Goal: Answer question/provide support: Answer question/provide support

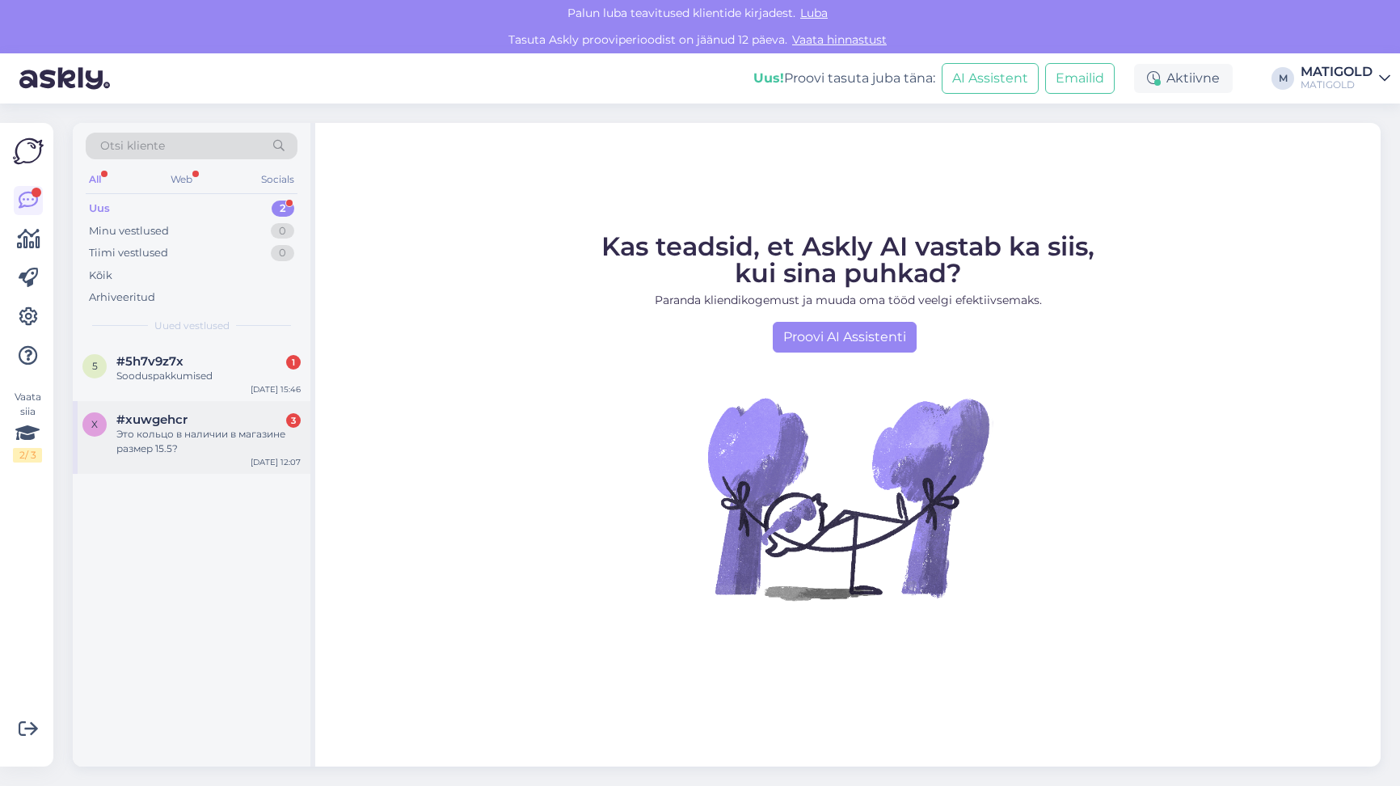
drag, startPoint x: 222, startPoint y: 432, endPoint x: 213, endPoint y: 433, distance: 8.1
click at [217, 432] on div "Это кольцо в наличии в магазине размер 15.5?" at bounding box center [208, 441] width 184 height 29
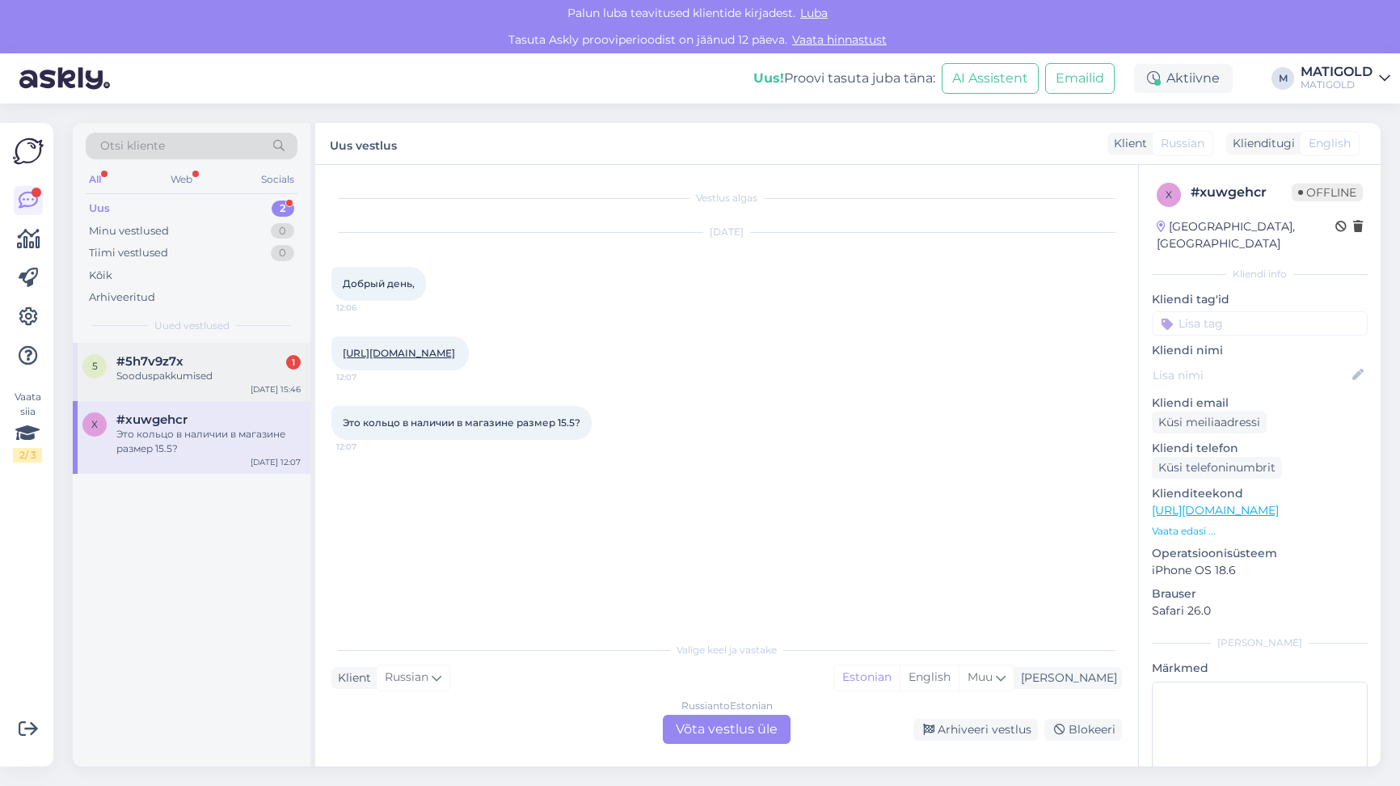
click at [141, 394] on div "5 #5h7v9z7x 1 Sooduspakkumised [DATE] 15:46" at bounding box center [192, 372] width 238 height 58
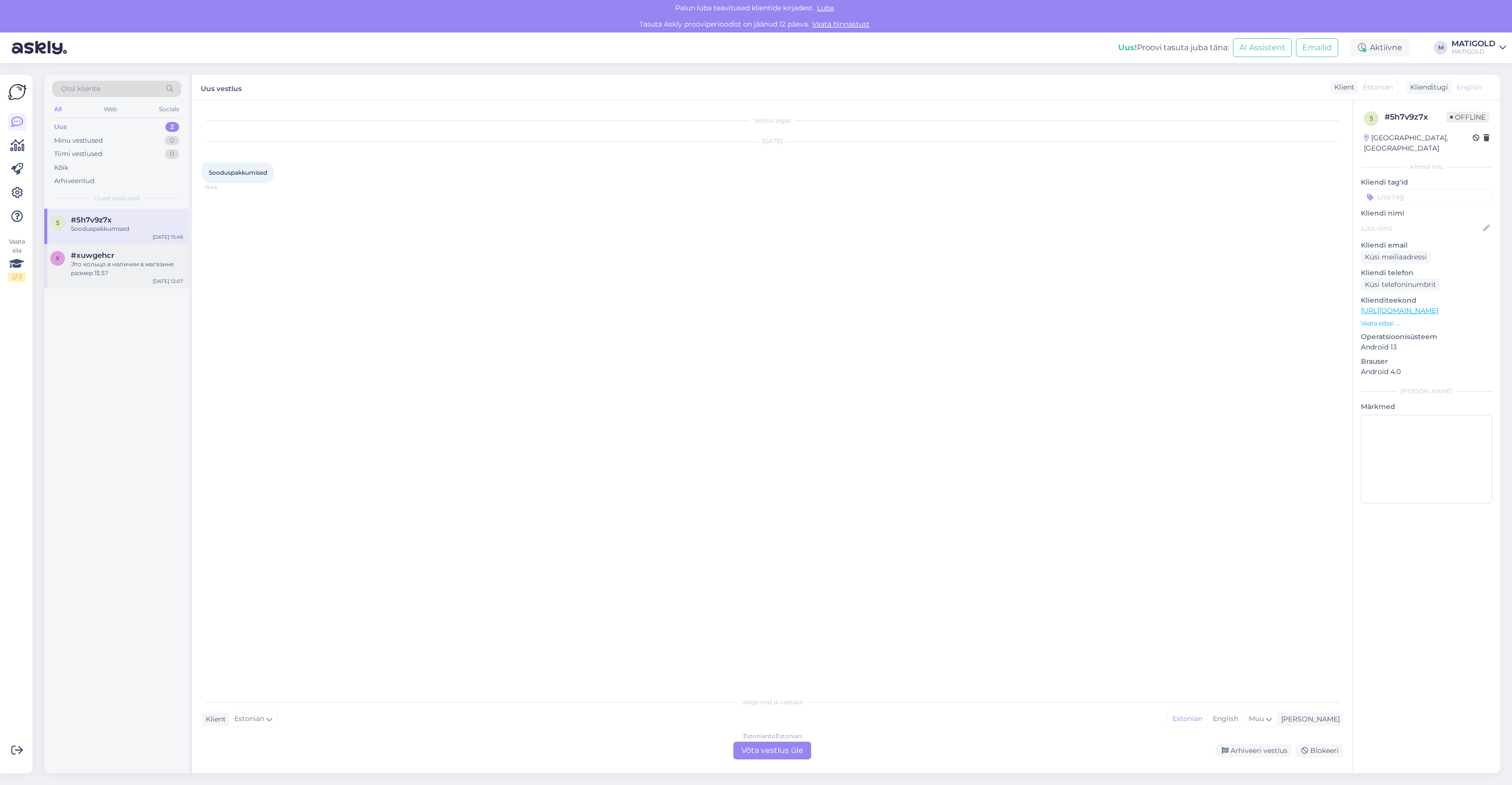
click at [133, 282] on div "x #xuwgehcr Это кольцо в наличии в магазине размер 15.5? [DATE] 12:07" at bounding box center [117, 266] width 145 height 44
click at [763, 478] on div "Russian to Estonian Võta vestlus üle" at bounding box center [772, 750] width 78 height 18
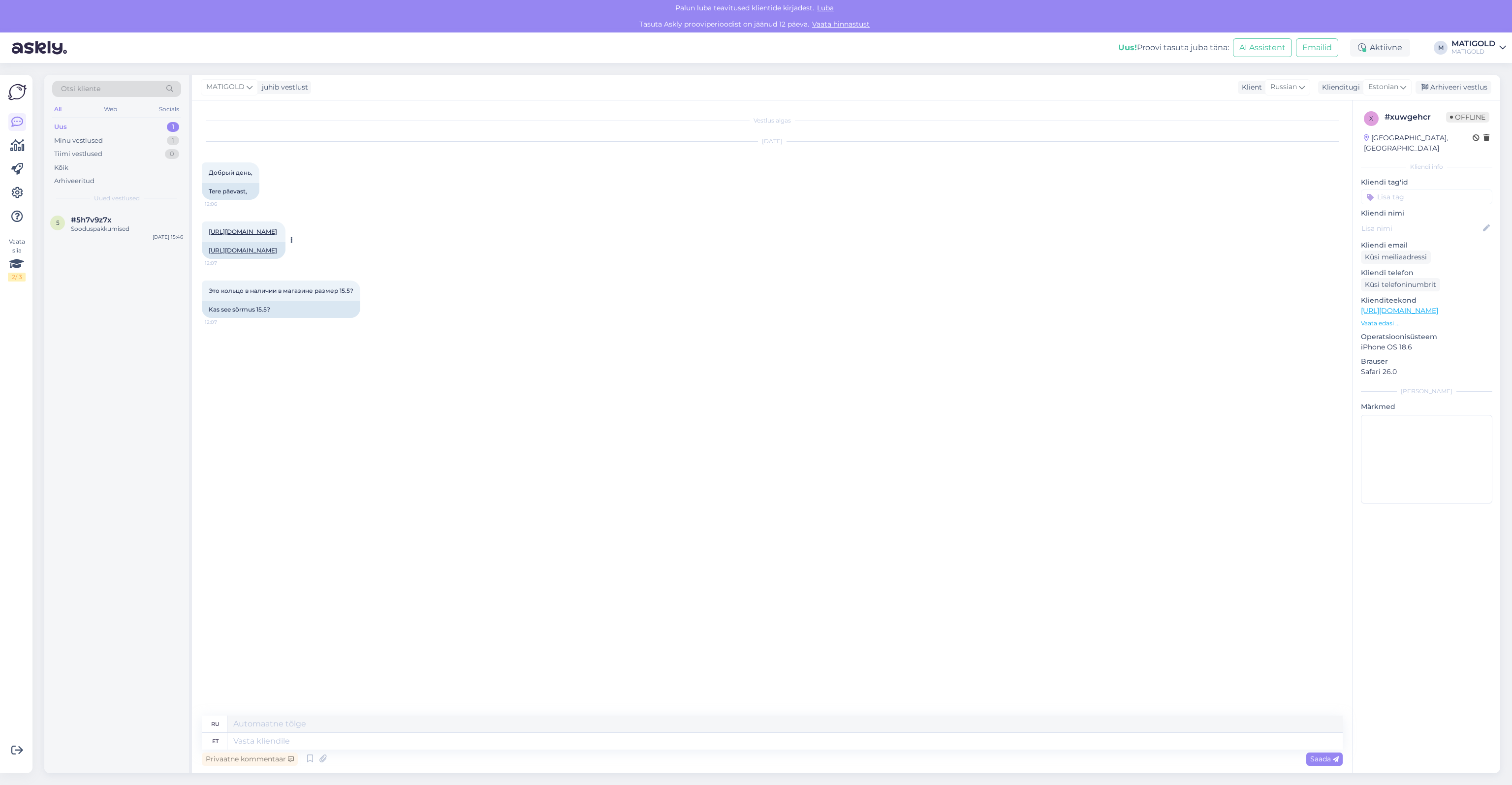
click at [277, 254] on link "[URL][DOMAIN_NAME]" at bounding box center [243, 250] width 68 height 7
click at [270, 478] on textarea at bounding box center [785, 741] width 1115 height 16
click at [250, 478] on textarea at bounding box center [785, 741] width 1115 height 16
type textarea "Tervist!"
type textarea "Ваше здоровье!"
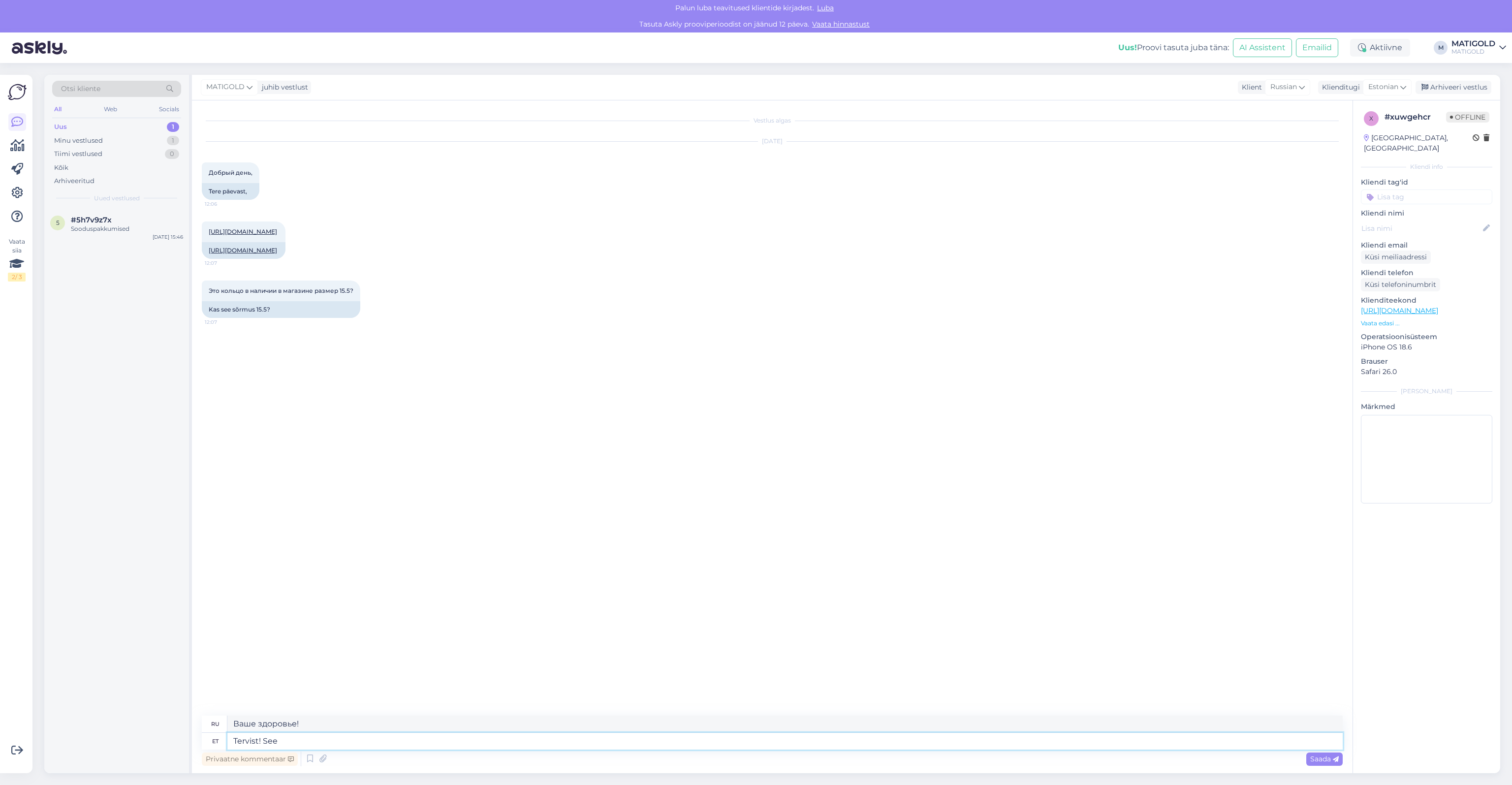
type textarea "Tervist! See"
type textarea "Ура! Это"
type textarea "Tervist! See sõrmus o"
type textarea "Ура! Это кольцо"
type textarea "Tervist! See sõrmus on"
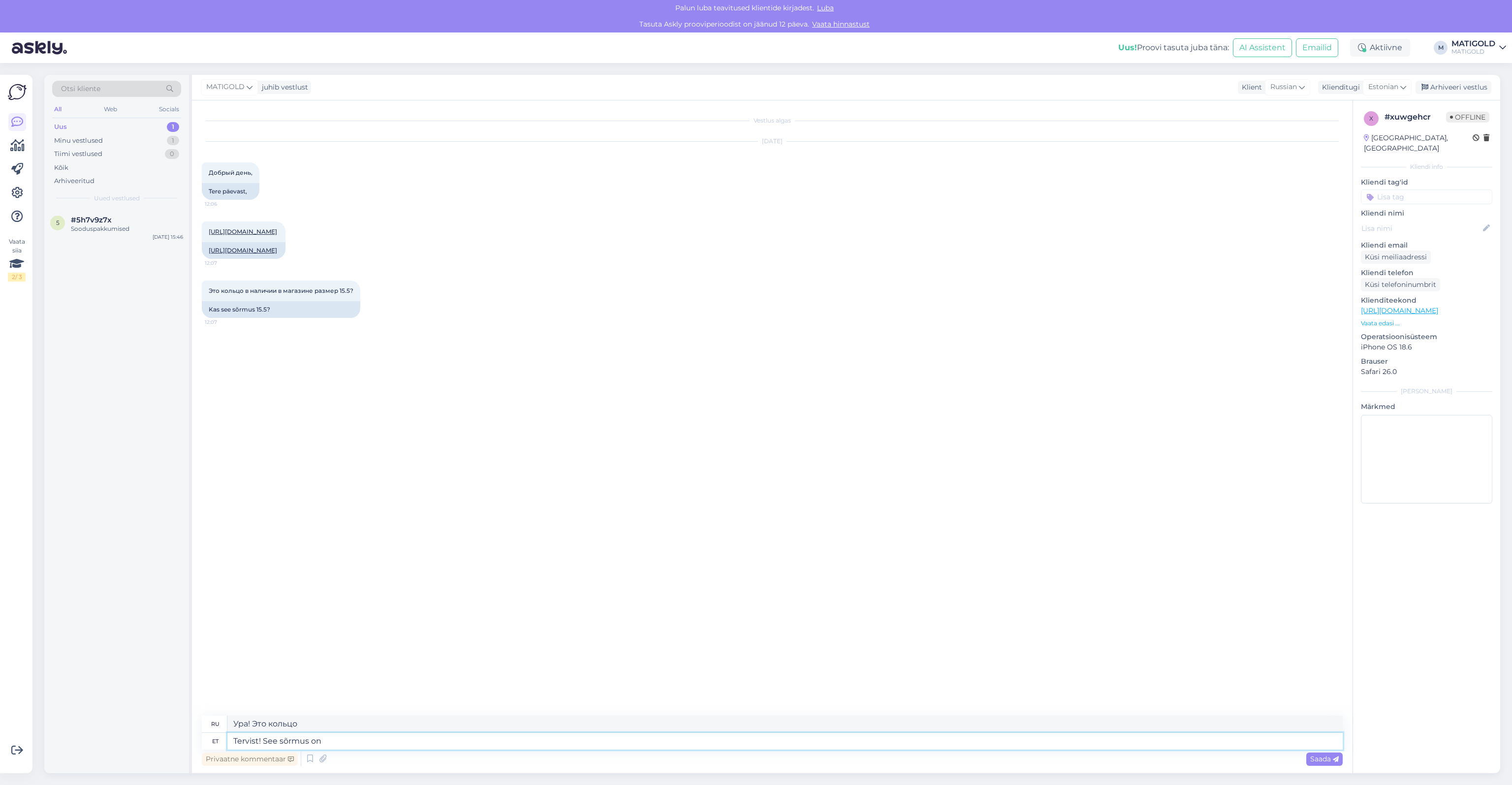
type textarea "Привет! Это кольцо"
type textarea "Tervist! See sõrmus on 15,,5"
type textarea "Привет! Это кольцо 15,5."
type textarea "Tervist! See sõrmus on 15,mm s"
type textarea "Здравствуйте! Диаметр этого кольца 15 мм."
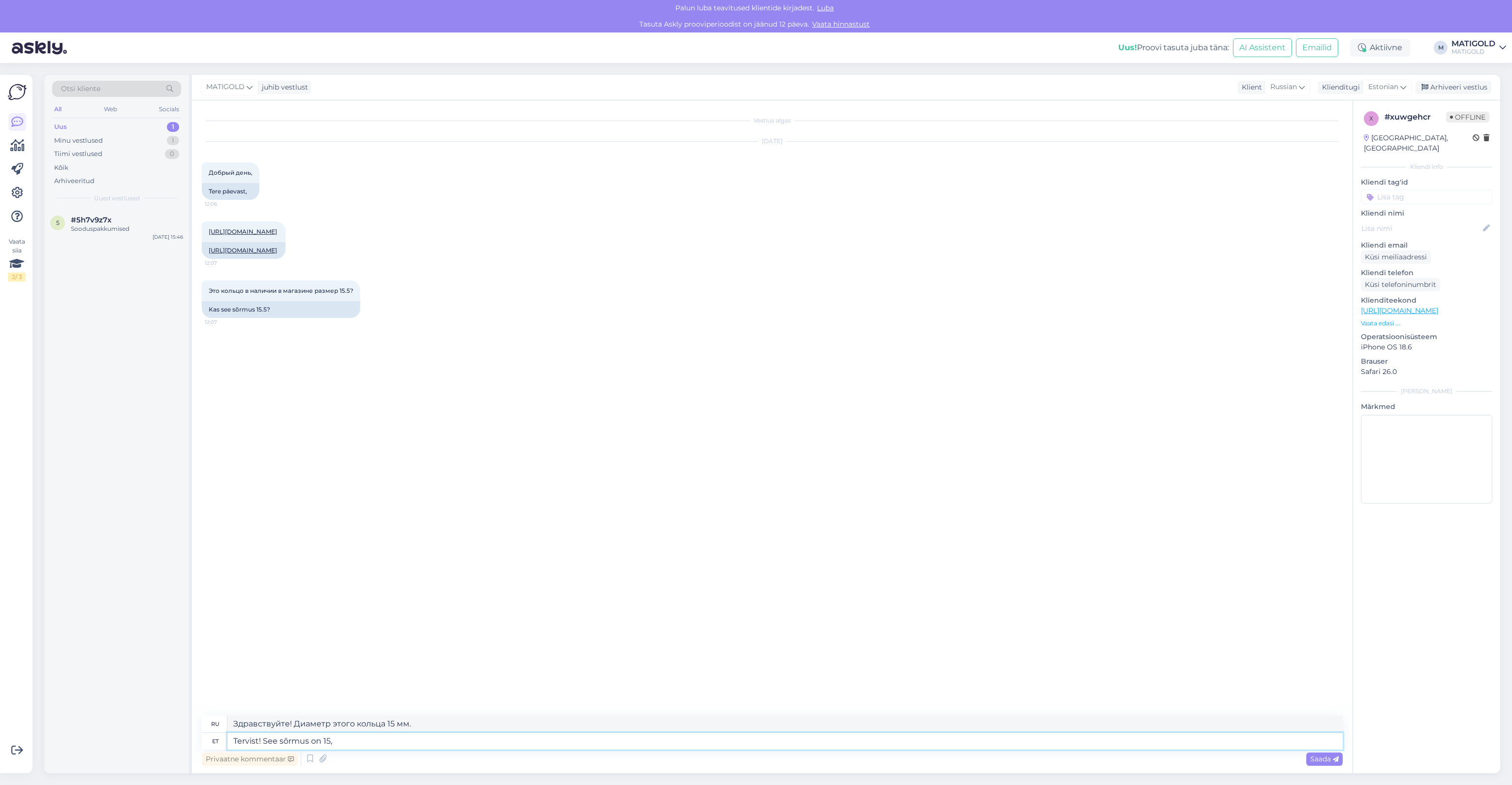
type textarea "Tervist! See sõrmus on 15"
type textarea "Привет! Это кольцо на 15."
type textarea "Tervist! See sõrmus on 15l5"
type textarea "Привет! Это кольцо 15l5."
type textarea "Tervist! See sõrmus on 15,5 m"
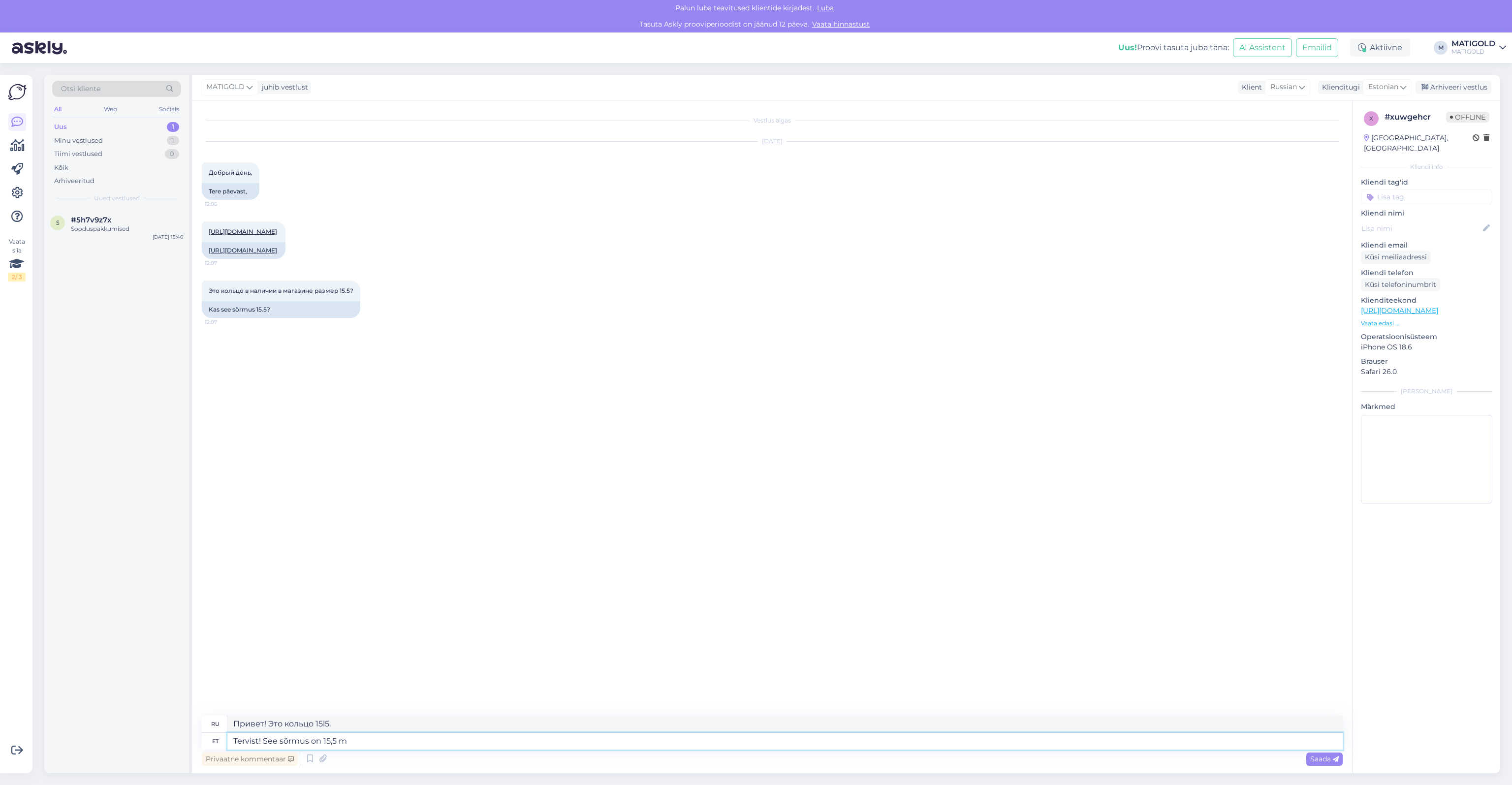
type textarea "Привет! Это кольцо 15,5."
type textarea "Tervist! See sõrmus on 15,5 mm su"
type textarea "Здравствуйте! Диаметр этого кольца 15,5 мм."
type textarea "Tervist! See sõrmus on 15,5 mm suurusega sa"
type textarea "Здравствуйте! Размер этого кольца — 15,5 мм."
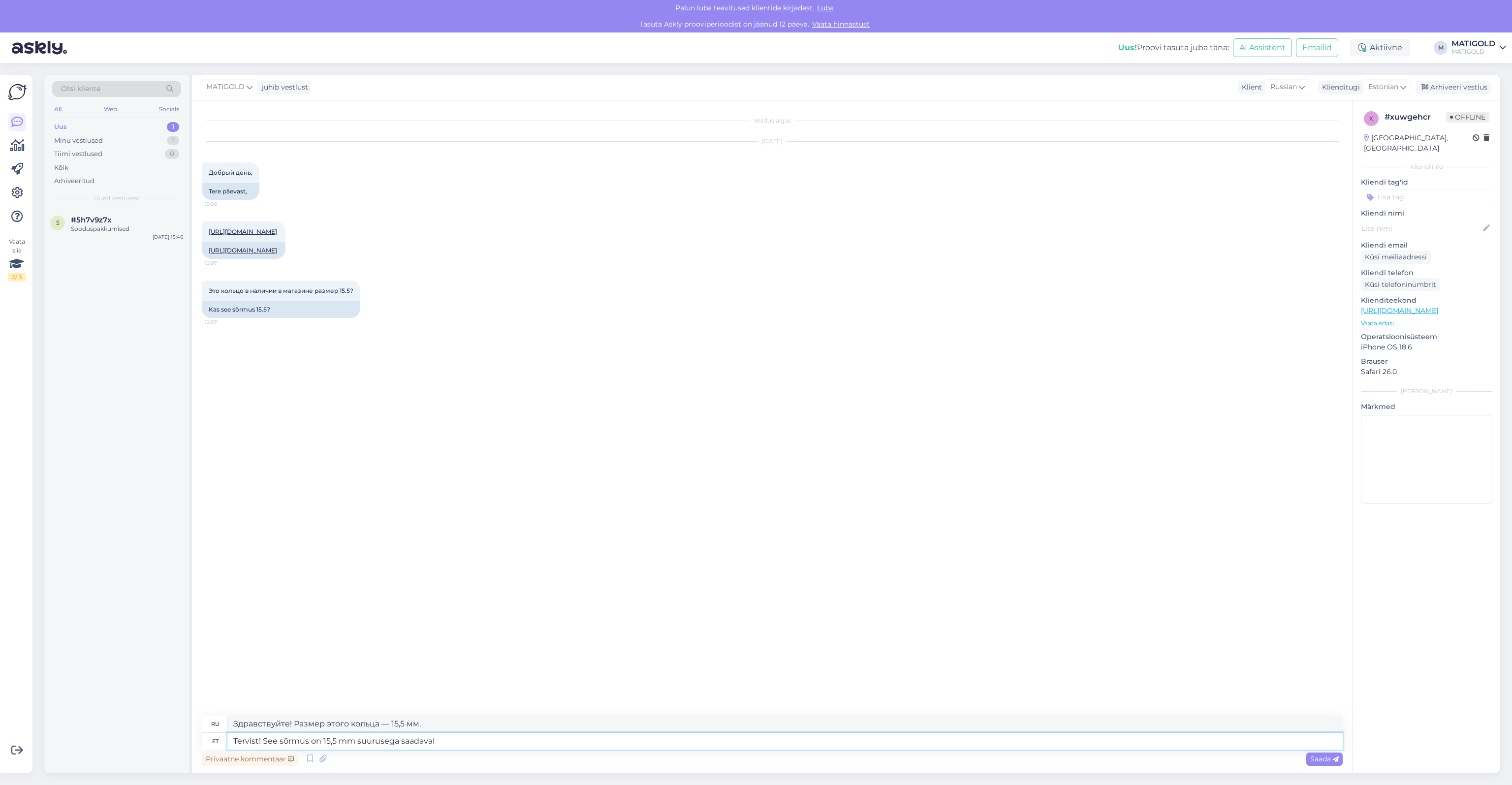
type textarea "Tervist! See sõrmus on 15,5 mm suurusega saadaval!"
type textarea "Здравствуйте! Это кольцо доступно в размере 15,5 мм!"
type textarea "Tervist! See sõrmus on 15,5 mm suurusega saadaval!"
click at [241, 254] on link "[URL][DOMAIN_NAME]" at bounding box center [243, 250] width 68 height 7
click at [852, 478] on span "Saada" at bounding box center [1324, 758] width 29 height 9
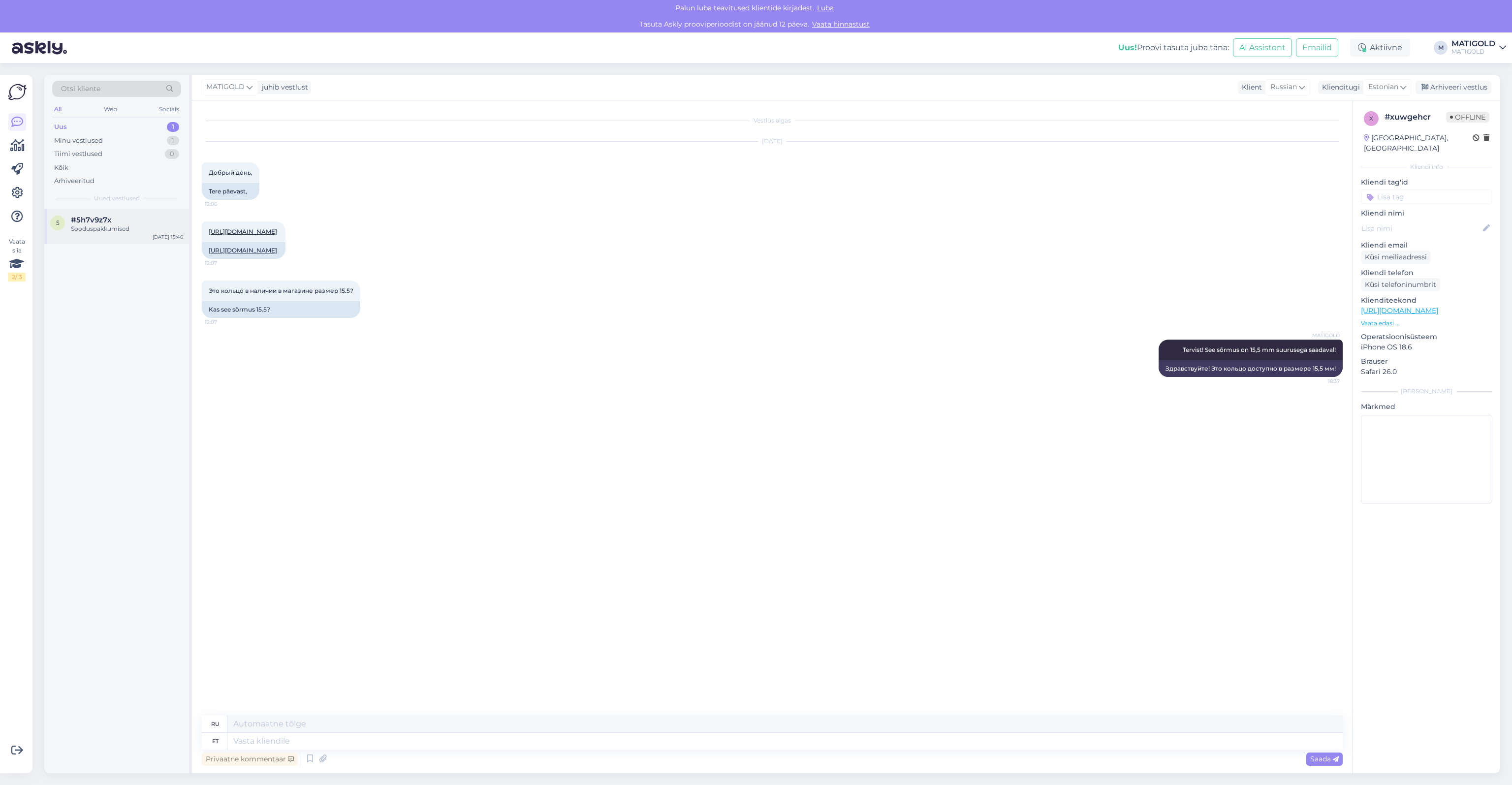
click at [113, 228] on div "Sooduspakkumised" at bounding box center [127, 229] width 112 height 9
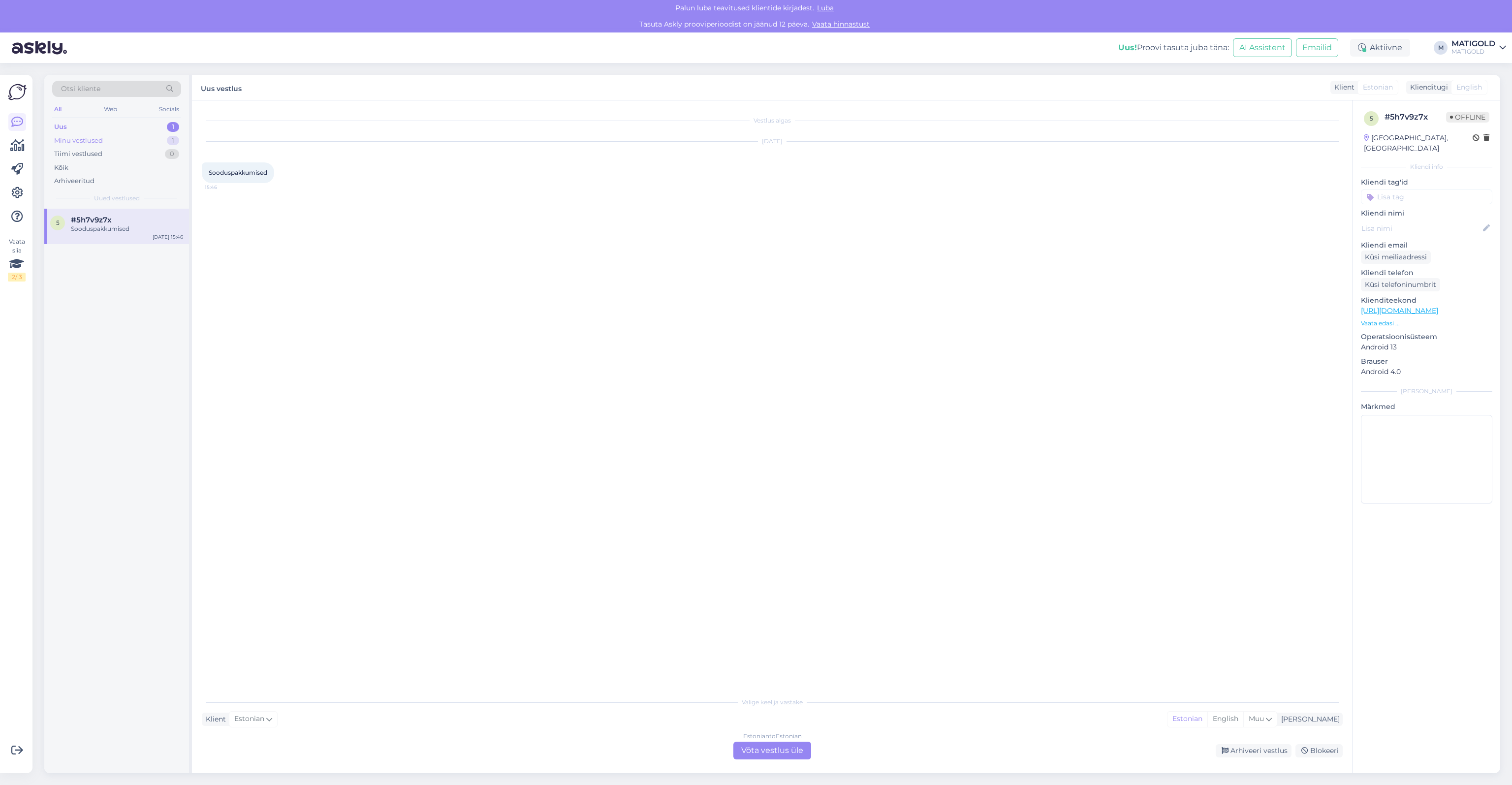
click at [99, 136] on div "Minu vestlused" at bounding box center [79, 141] width 49 height 10
click at [114, 122] on div "Uus 1" at bounding box center [117, 127] width 129 height 14
click at [455, 237] on div "Vestlus algas [DATE] Sooduspakkumised 15:46" at bounding box center [776, 396] width 1150 height 573
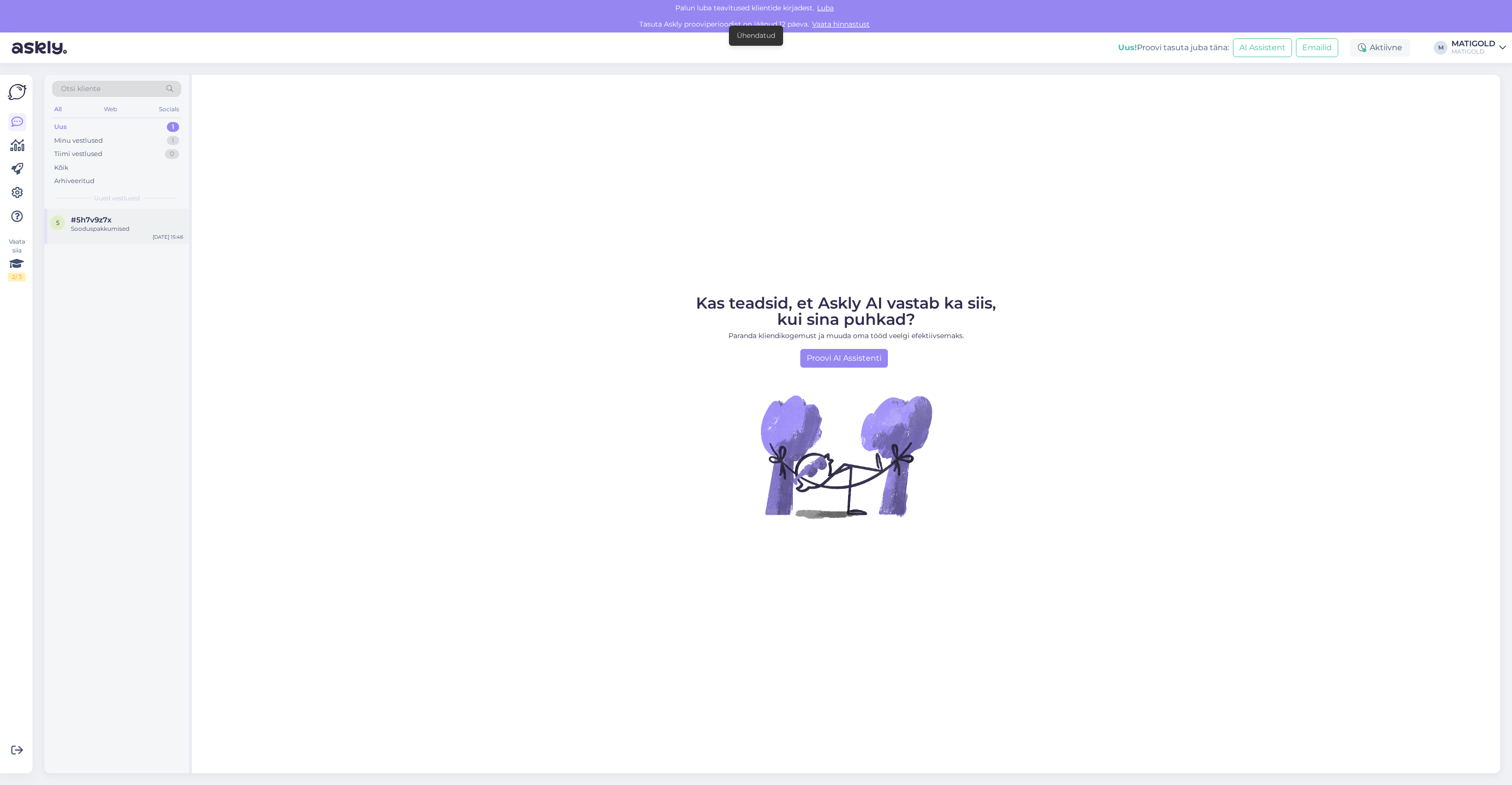
click at [95, 222] on span "#5h7v9z7x" at bounding box center [91, 220] width 41 height 9
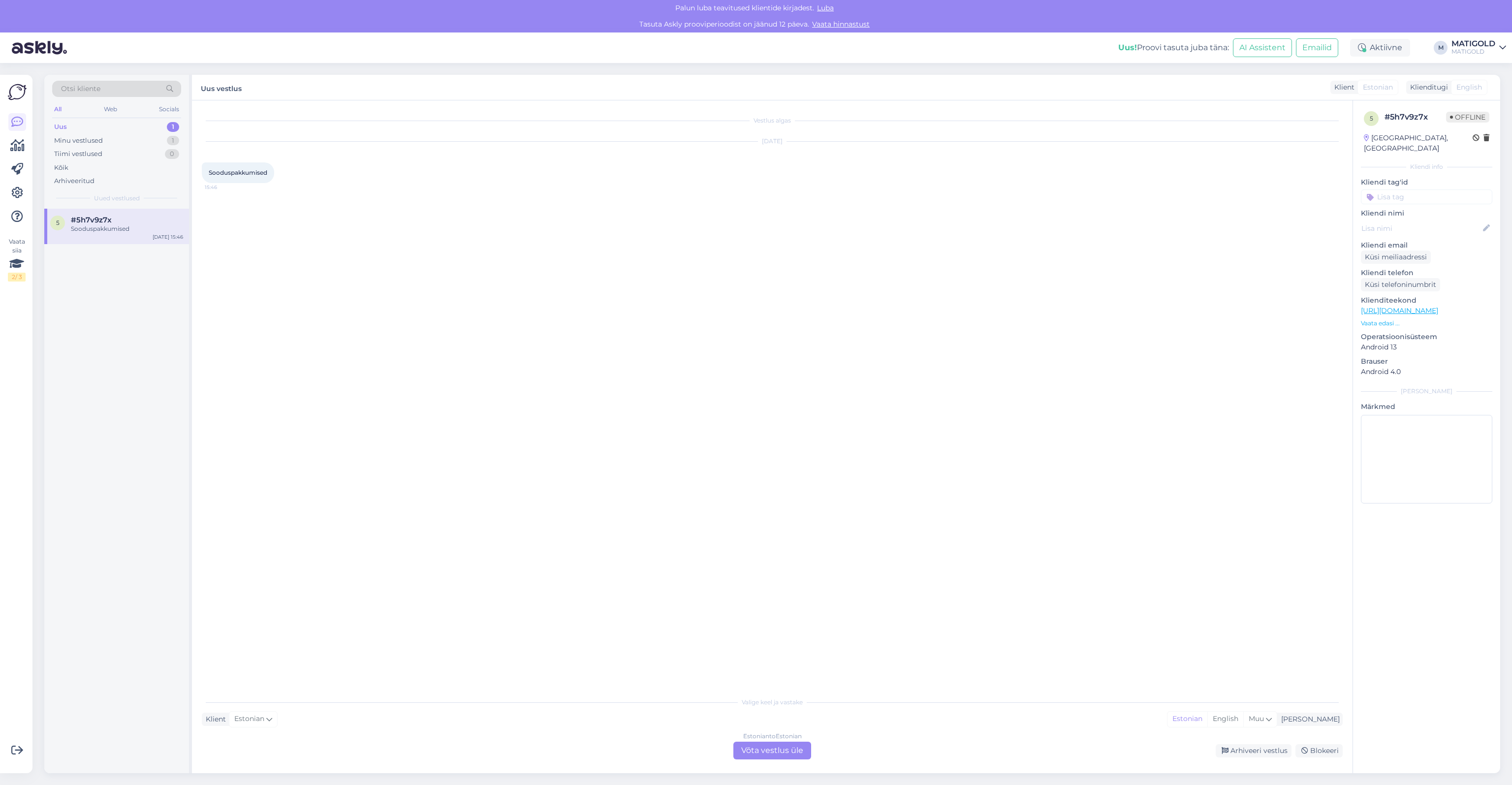
click at [239, 180] on div "Sooduspakkumised 15:46" at bounding box center [237, 173] width 72 height 21
click at [240, 175] on span "Sooduspakkumised" at bounding box center [238, 172] width 58 height 7
click at [757, 759] on div "Estonian to Estonian Võta vestlus üle" at bounding box center [772, 750] width 78 height 18
